Goal: Task Accomplishment & Management: Manage account settings

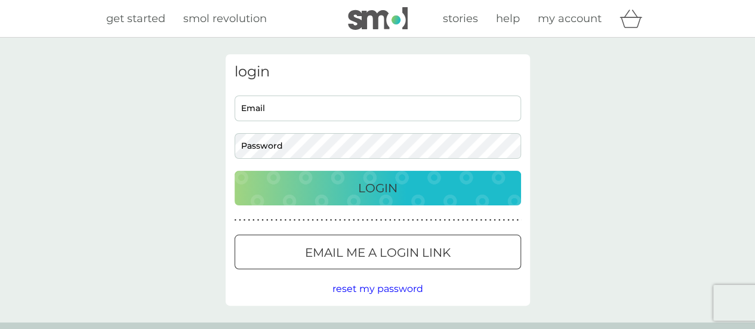
type input "[EMAIL_ADDRESS][DOMAIN_NAME]"
click at [386, 190] on p "Login" at bounding box center [377, 188] width 39 height 19
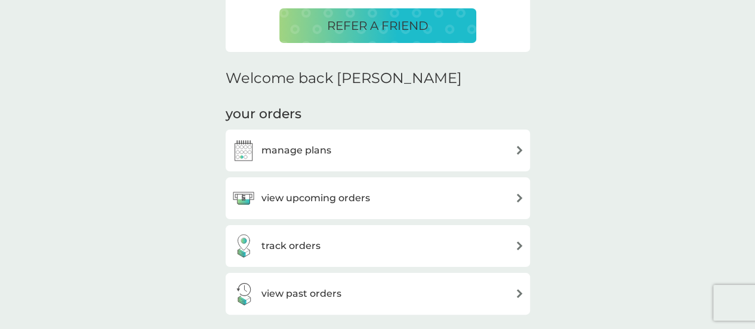
scroll to position [418, 0]
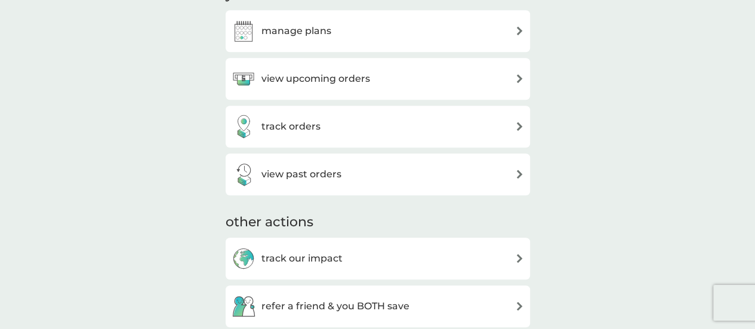
click at [376, 75] on div "view upcoming orders" at bounding box center [378, 79] width 293 height 24
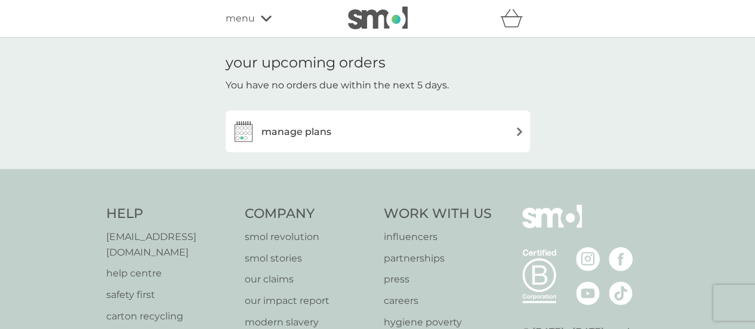
click at [396, 133] on div "manage plans" at bounding box center [378, 131] width 293 height 24
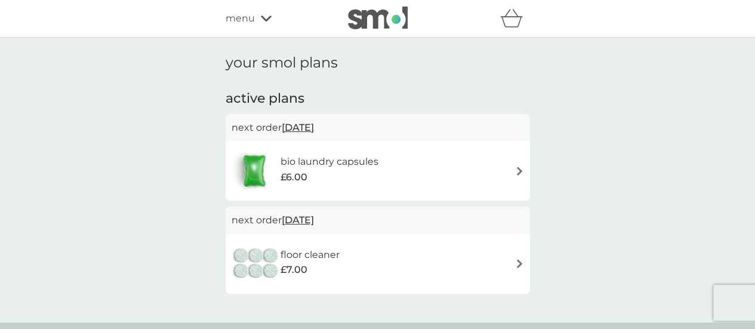
click at [516, 168] on img at bounding box center [519, 171] width 9 height 9
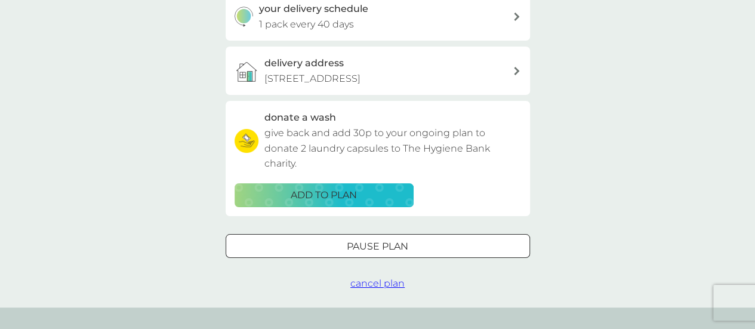
scroll to position [358, 0]
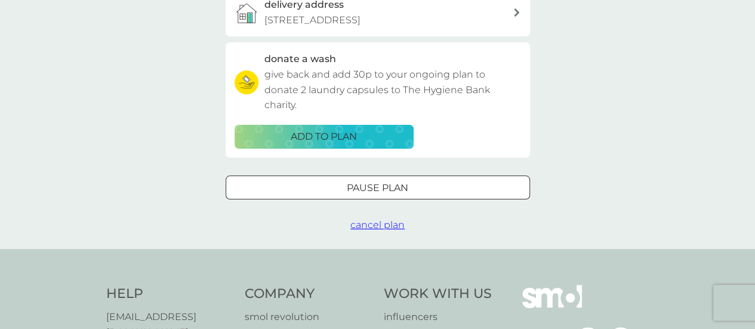
click at [369, 226] on span "cancel plan" at bounding box center [377, 224] width 54 height 11
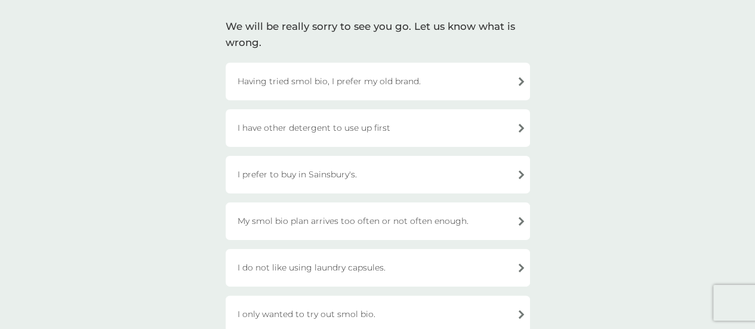
scroll to position [60, 0]
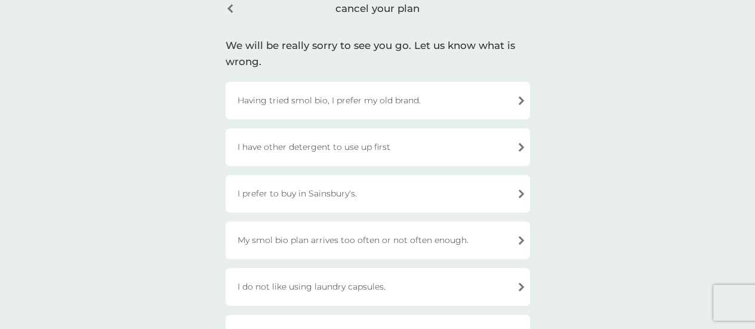
click at [349, 152] on div "I have other detergent to use up first" at bounding box center [378, 147] width 305 height 38
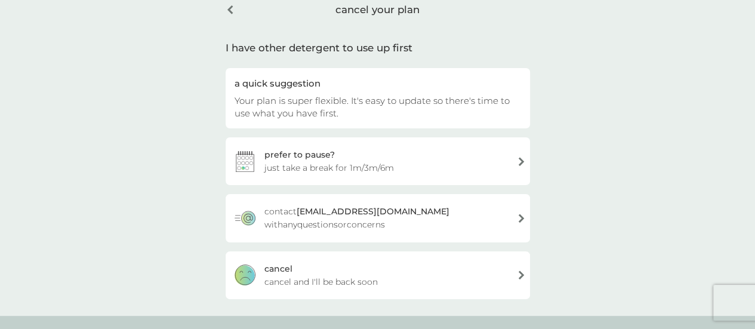
click at [331, 270] on div "cancel cancel and I'll be back soon" at bounding box center [378, 275] width 305 height 48
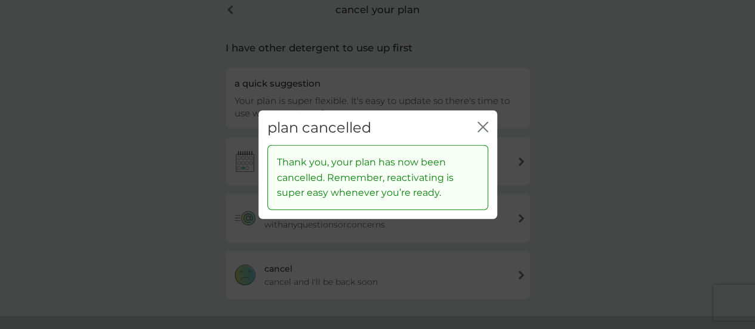
click at [485, 128] on icon "close" at bounding box center [485, 127] width 5 height 10
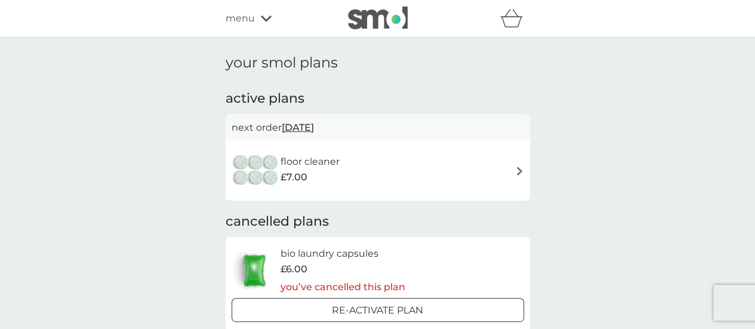
click at [339, 161] on h6 "floor cleaner" at bounding box center [310, 162] width 59 height 16
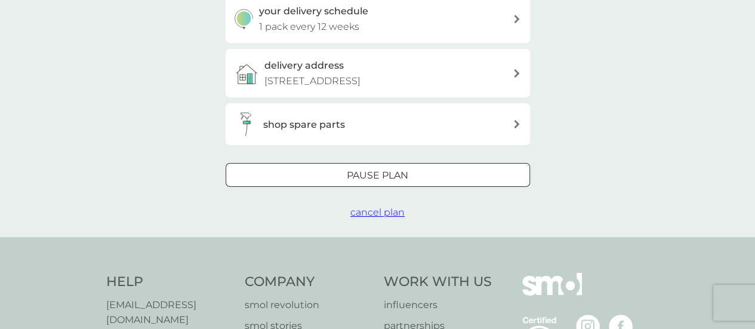
scroll to position [299, 0]
click at [382, 211] on span "cancel plan" at bounding box center [377, 210] width 54 height 11
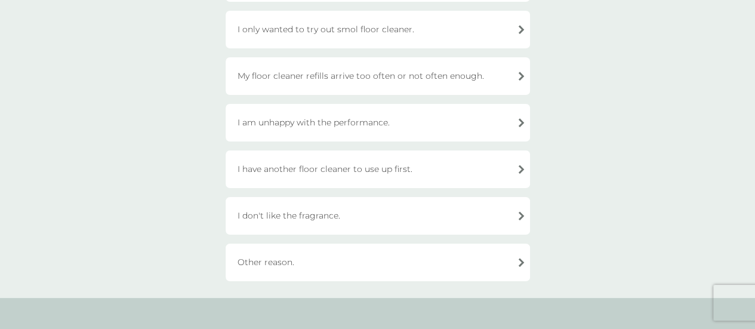
scroll to position [179, 0]
click at [440, 170] on div "I have another floor cleaner to use up first." at bounding box center [378, 168] width 305 height 38
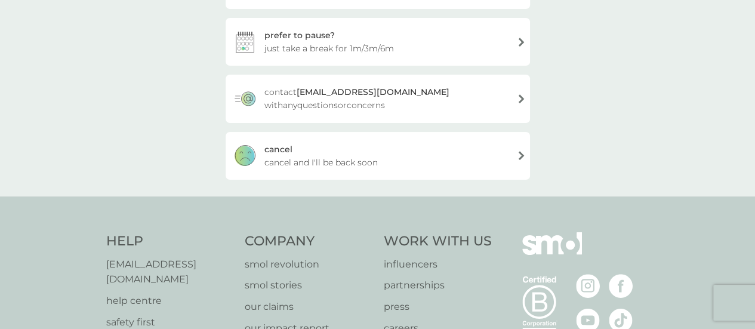
click at [362, 156] on span "cancel and I'll be back soon" at bounding box center [321, 162] width 113 height 13
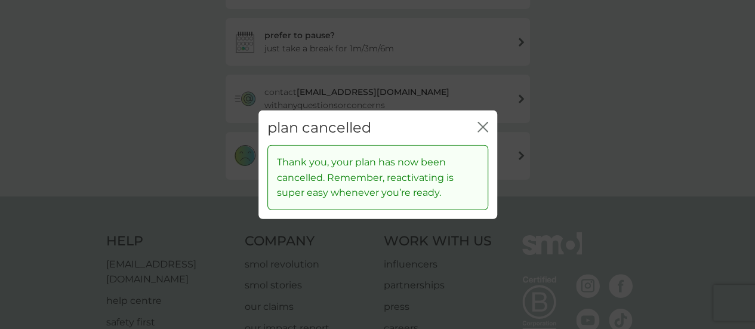
click at [484, 123] on icon "close" at bounding box center [483, 126] width 11 height 11
